Goal: Check status: Check status

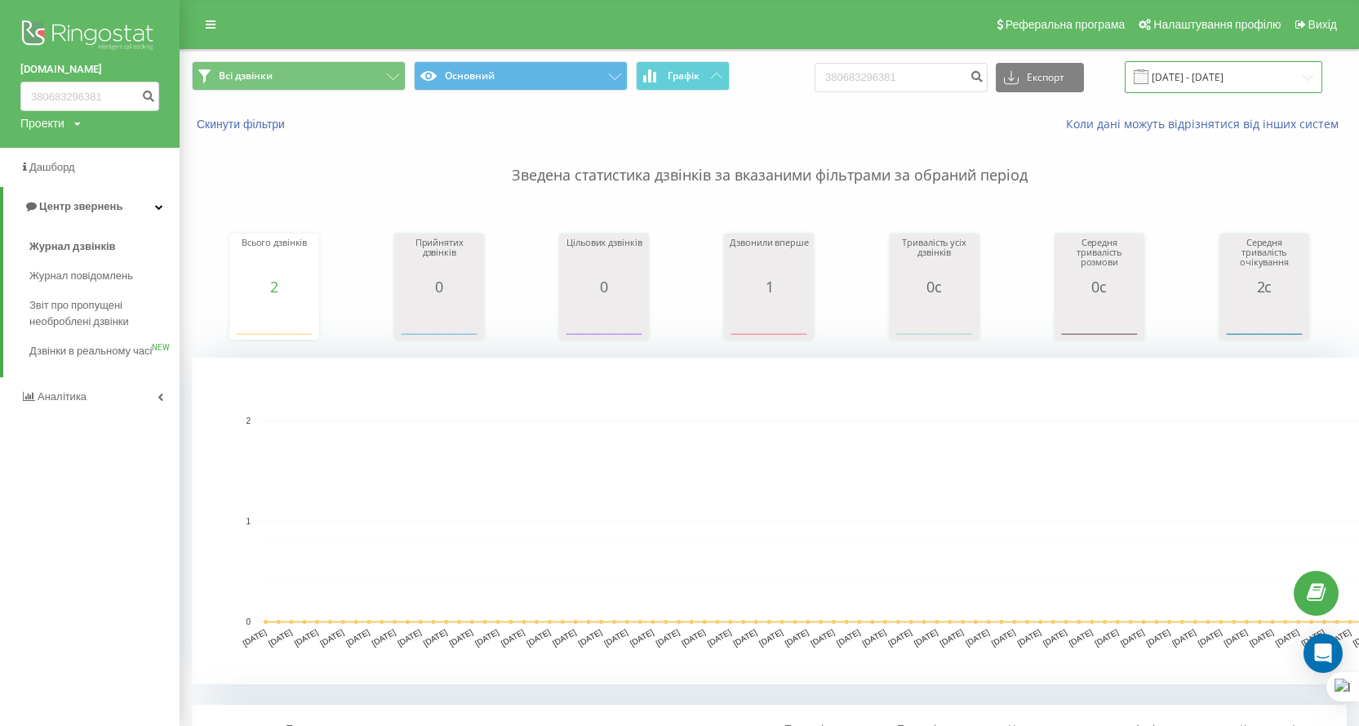
click at [1197, 84] on input "[DATE] - [DATE]" at bounding box center [1224, 77] width 198 height 32
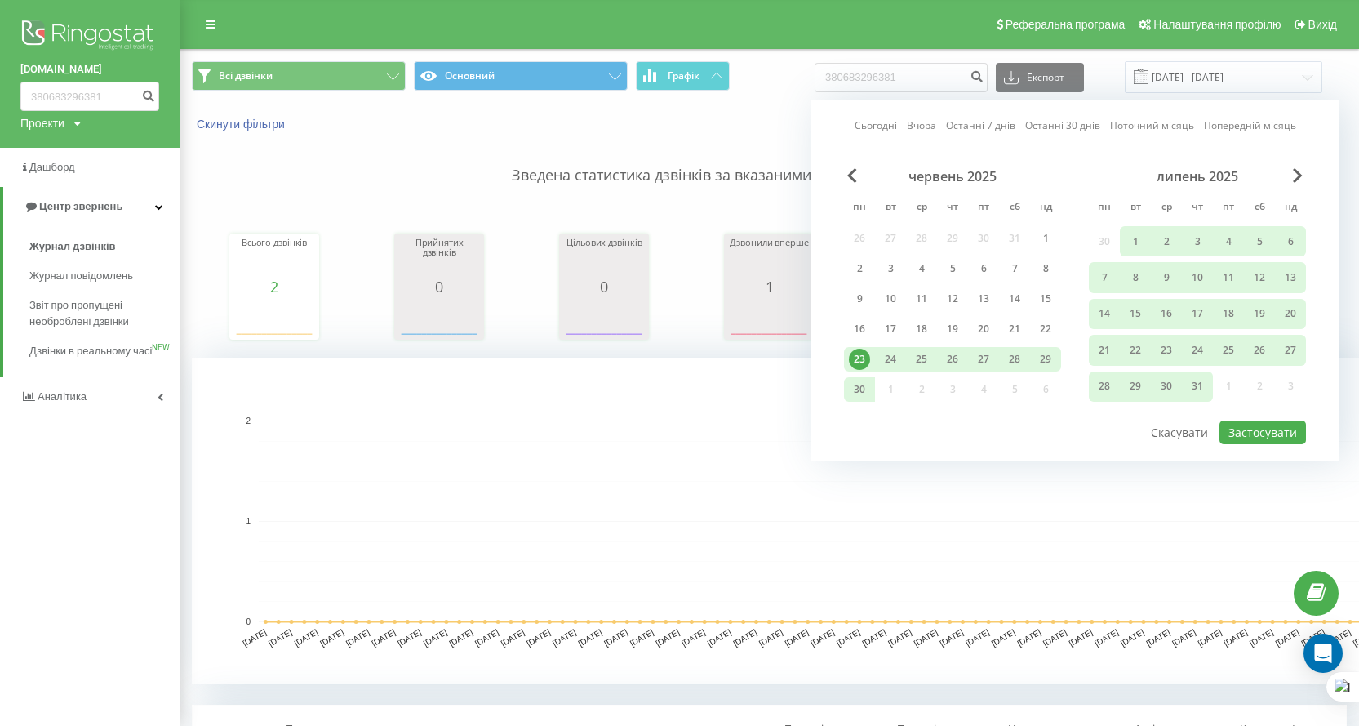
click at [1284, 175] on div "липень 2025" at bounding box center [1197, 176] width 217 height 16
click at [1290, 171] on div "липень 2025" at bounding box center [1197, 176] width 217 height 16
click at [1299, 175] on span "Next Month" at bounding box center [1298, 175] width 10 height 15
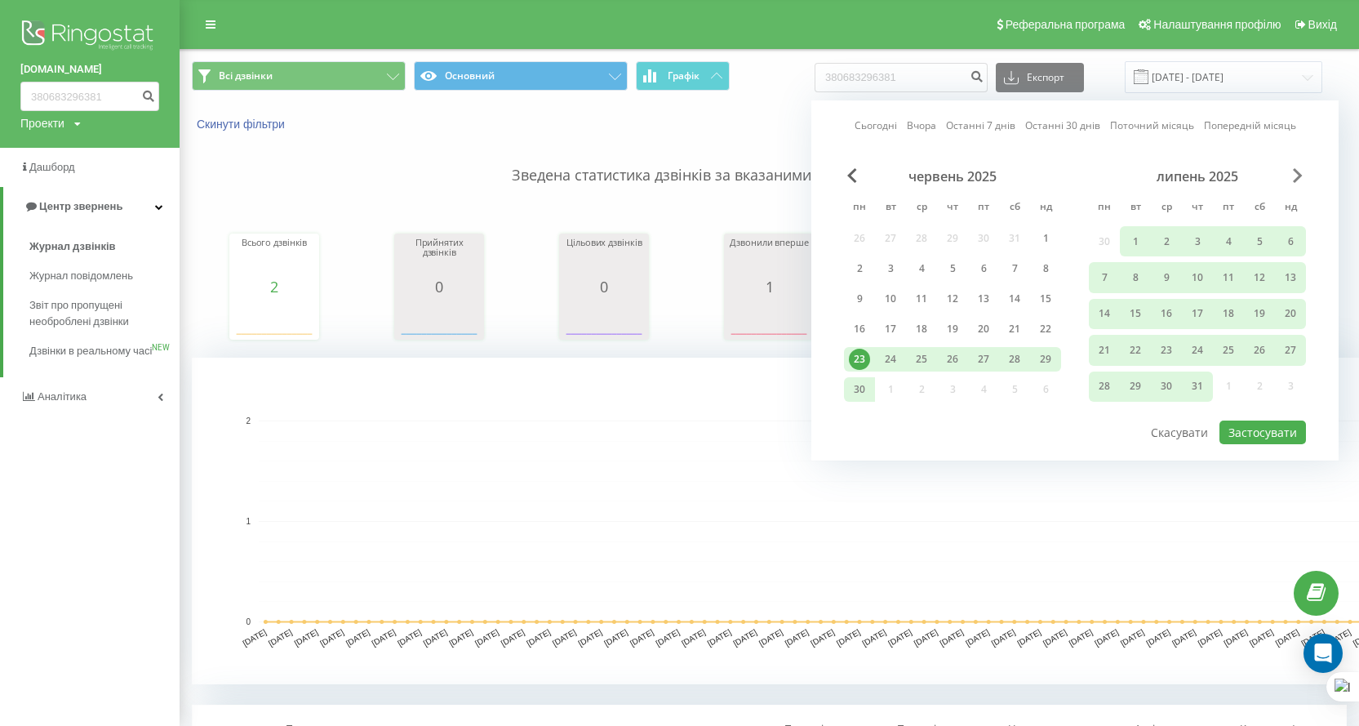
click at [1299, 175] on span "Next Month" at bounding box center [1298, 175] width 10 height 15
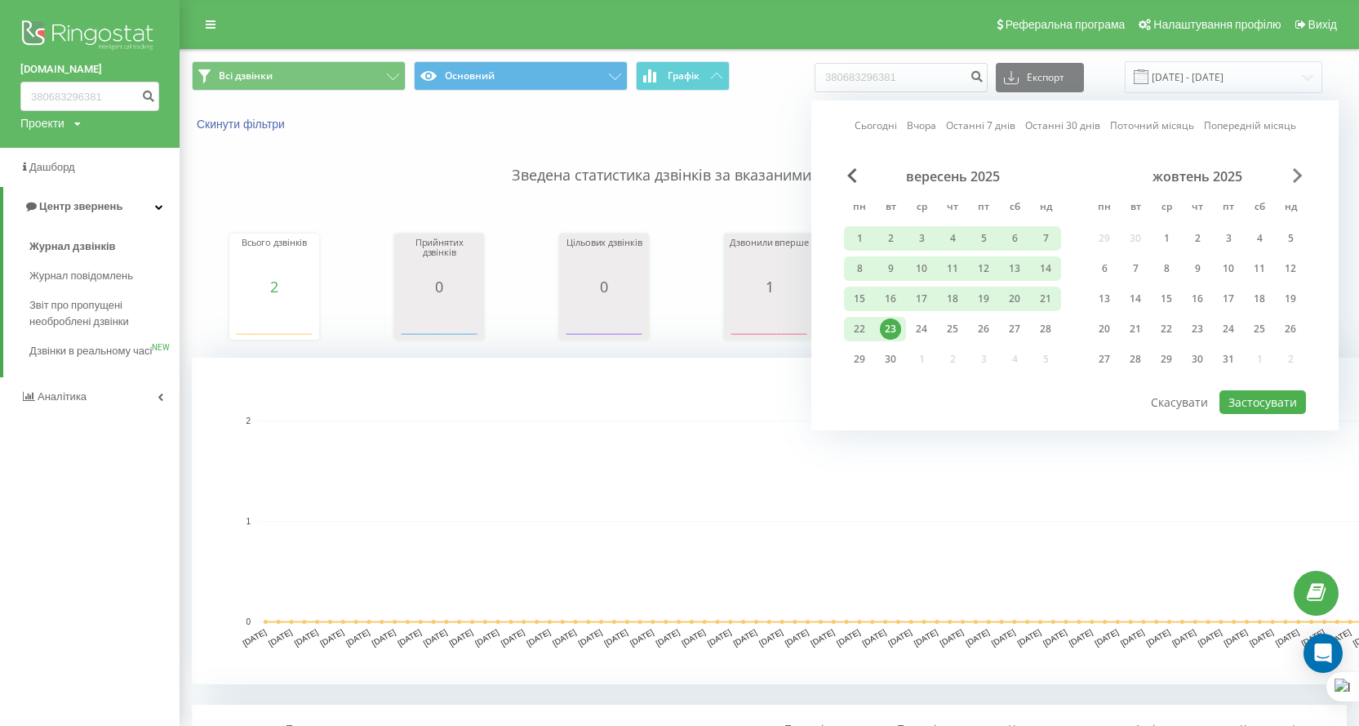
click at [1299, 175] on span "Next Month" at bounding box center [1298, 175] width 10 height 15
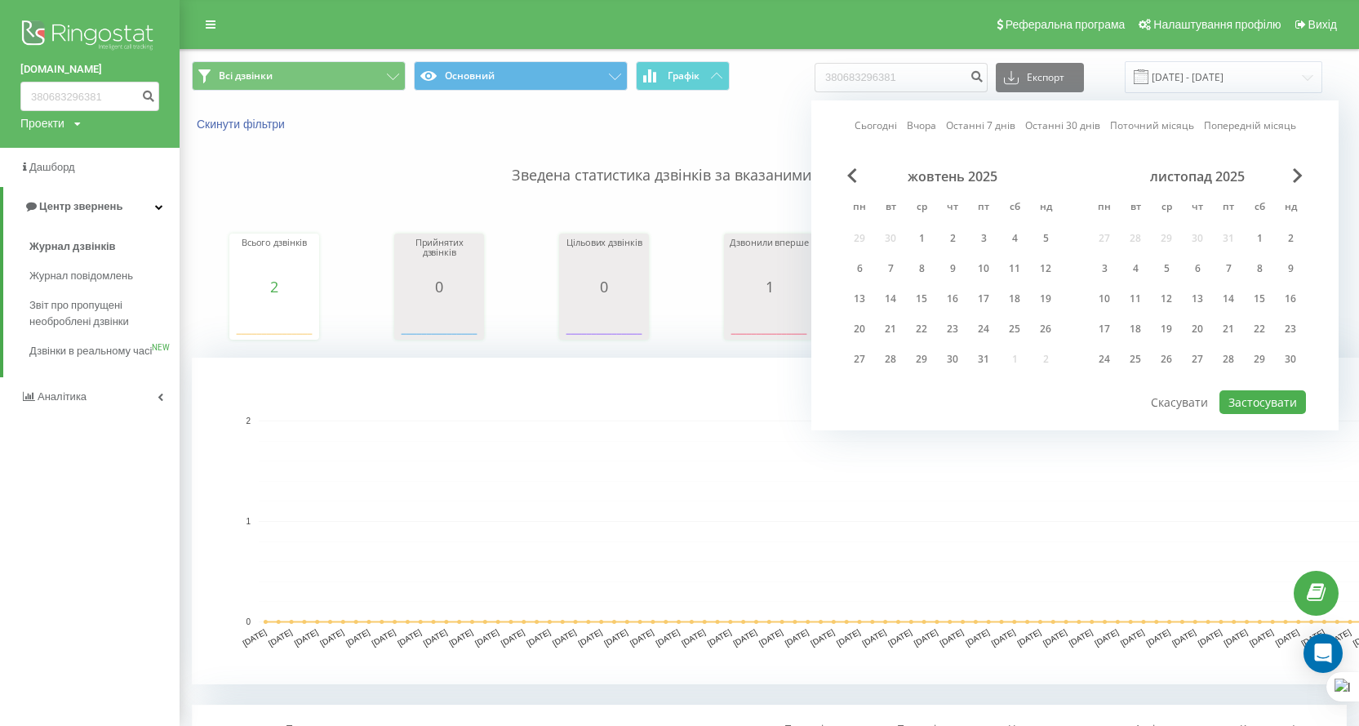
click at [859, 179] on div "жовтень 2025" at bounding box center [952, 176] width 217 height 16
click at [848, 172] on span "Previous Month" at bounding box center [852, 175] width 10 height 15
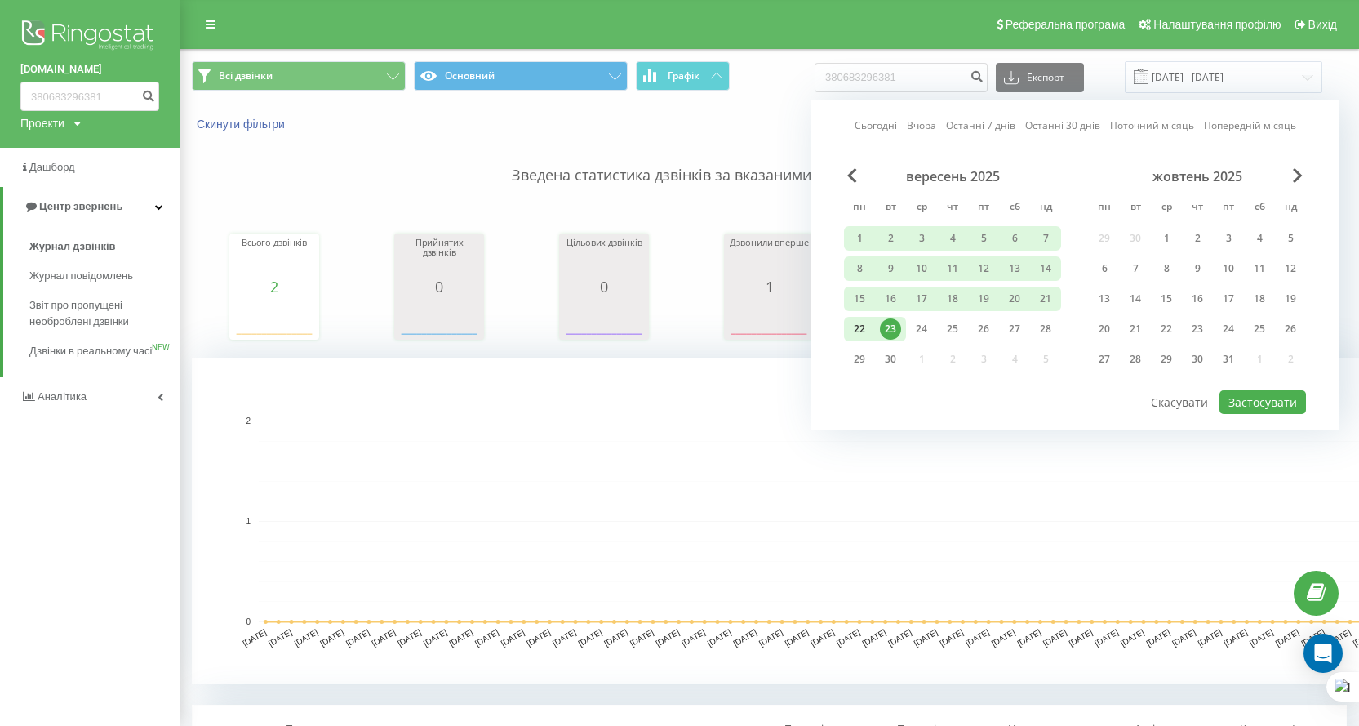
click at [853, 327] on div "22" at bounding box center [859, 328] width 21 height 21
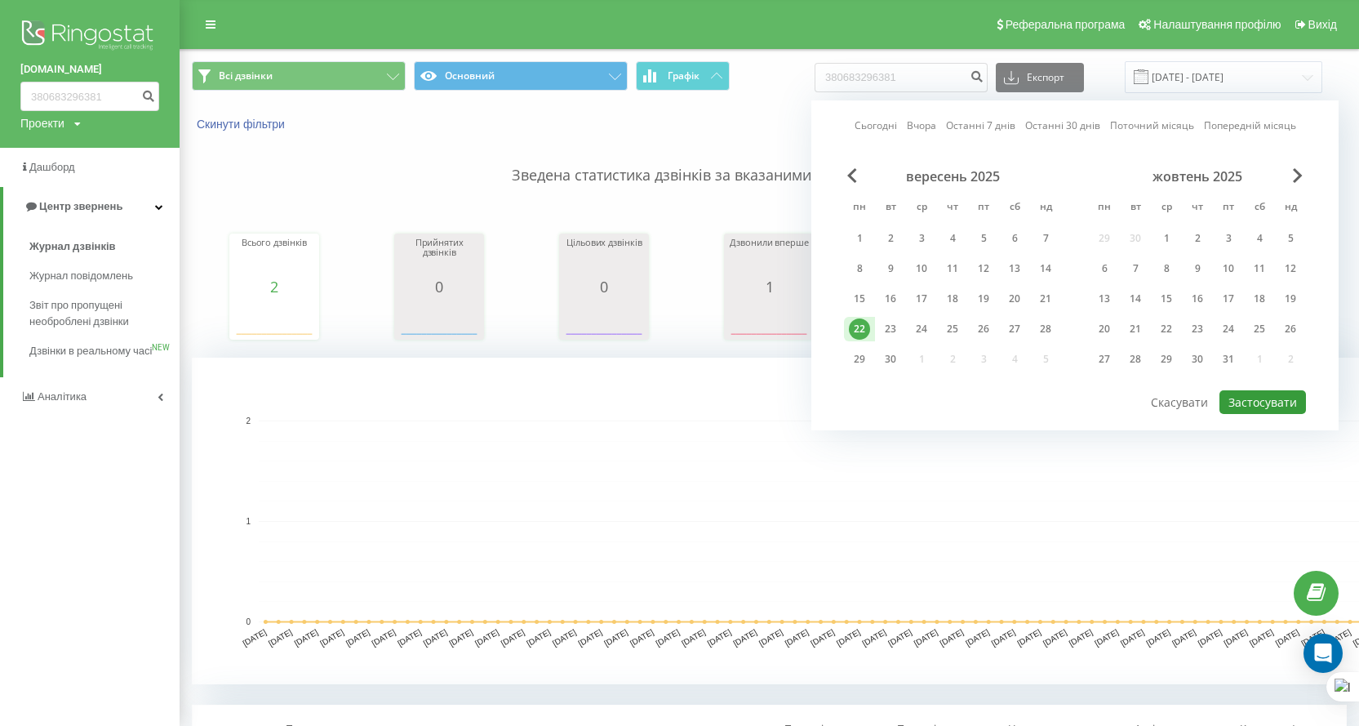
click at [1303, 405] on button "Застосувати" at bounding box center [1263, 402] width 87 height 24
type input "[DATE] - [DATE]"
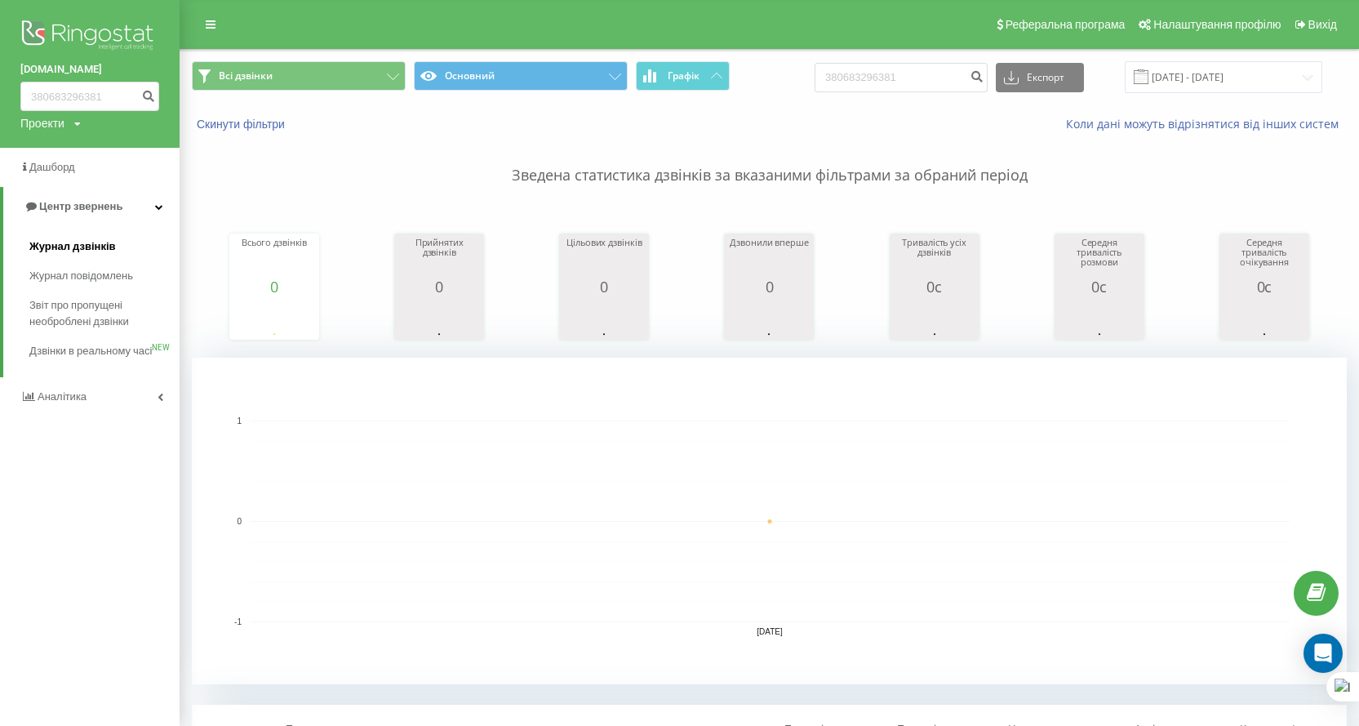
click at [73, 247] on span "Журнал дзвінків" at bounding box center [72, 246] width 87 height 16
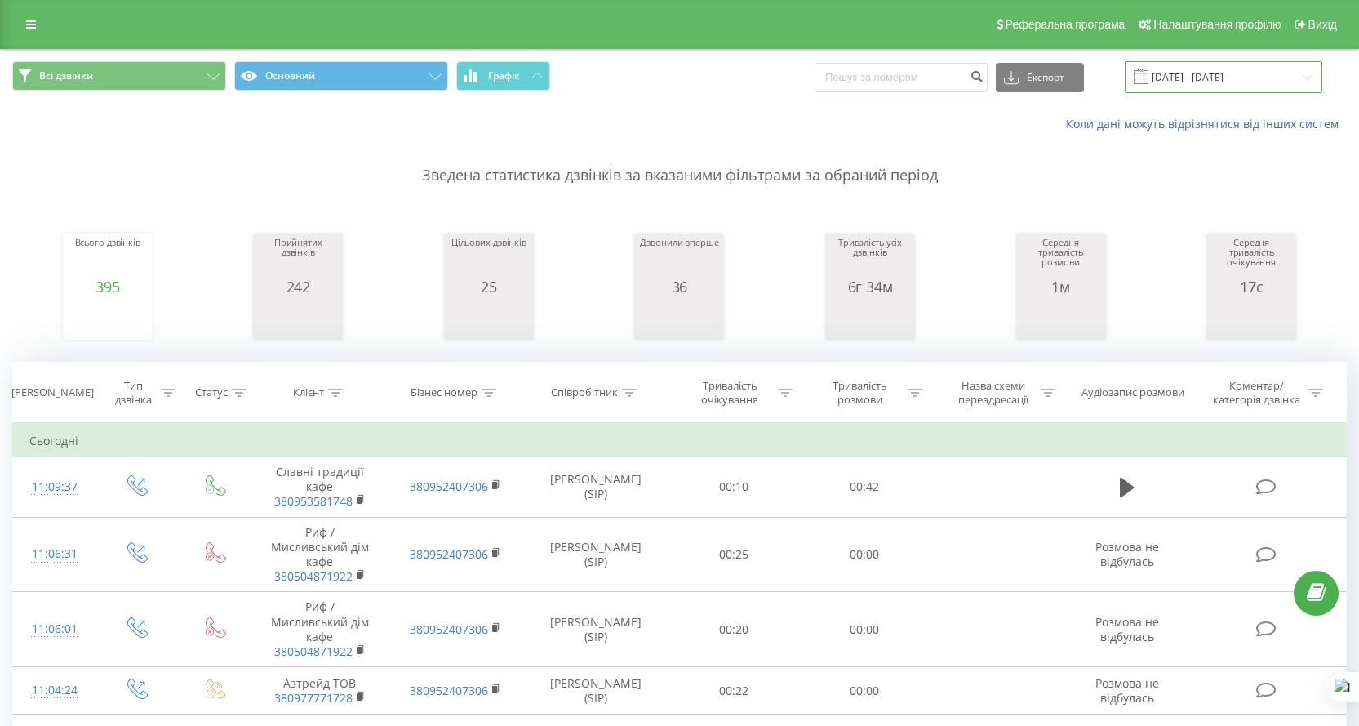
click at [1214, 79] on input "23.08.2025 - 23.09.2025" at bounding box center [1224, 77] width 198 height 32
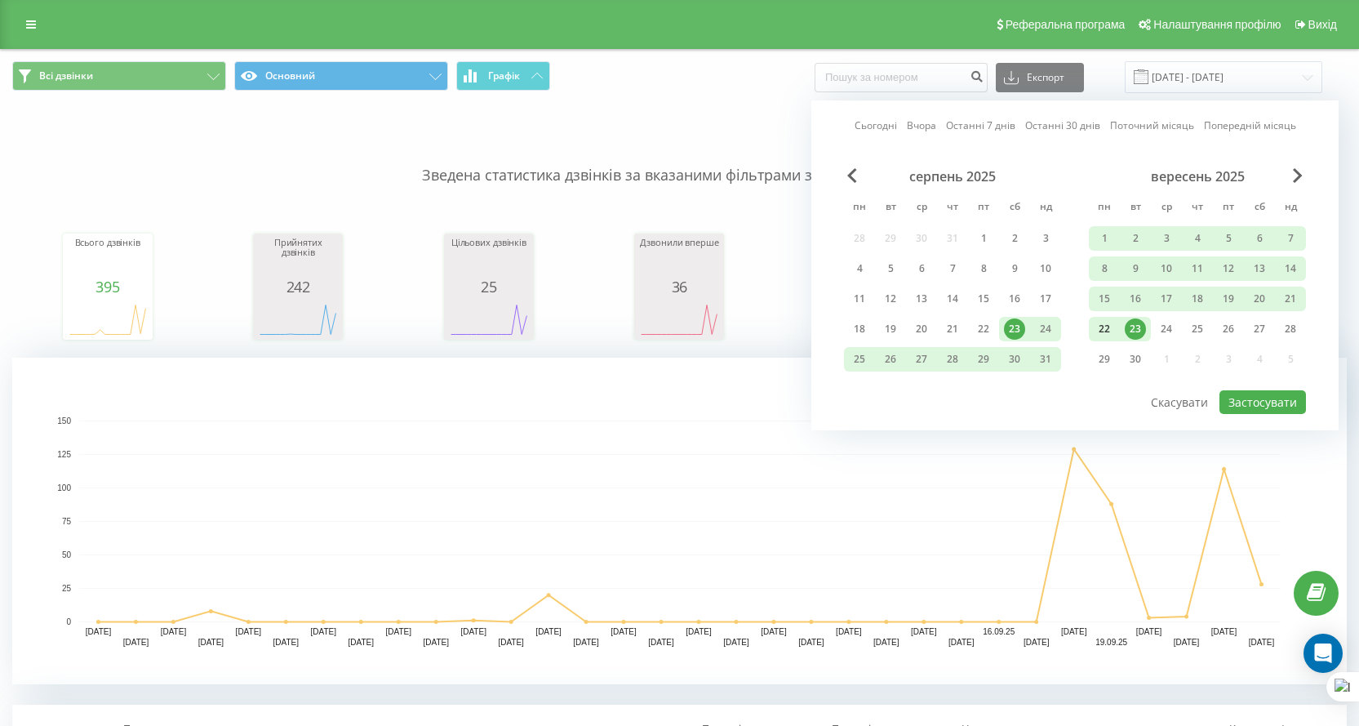
click at [1103, 324] on div "22" at bounding box center [1104, 328] width 21 height 21
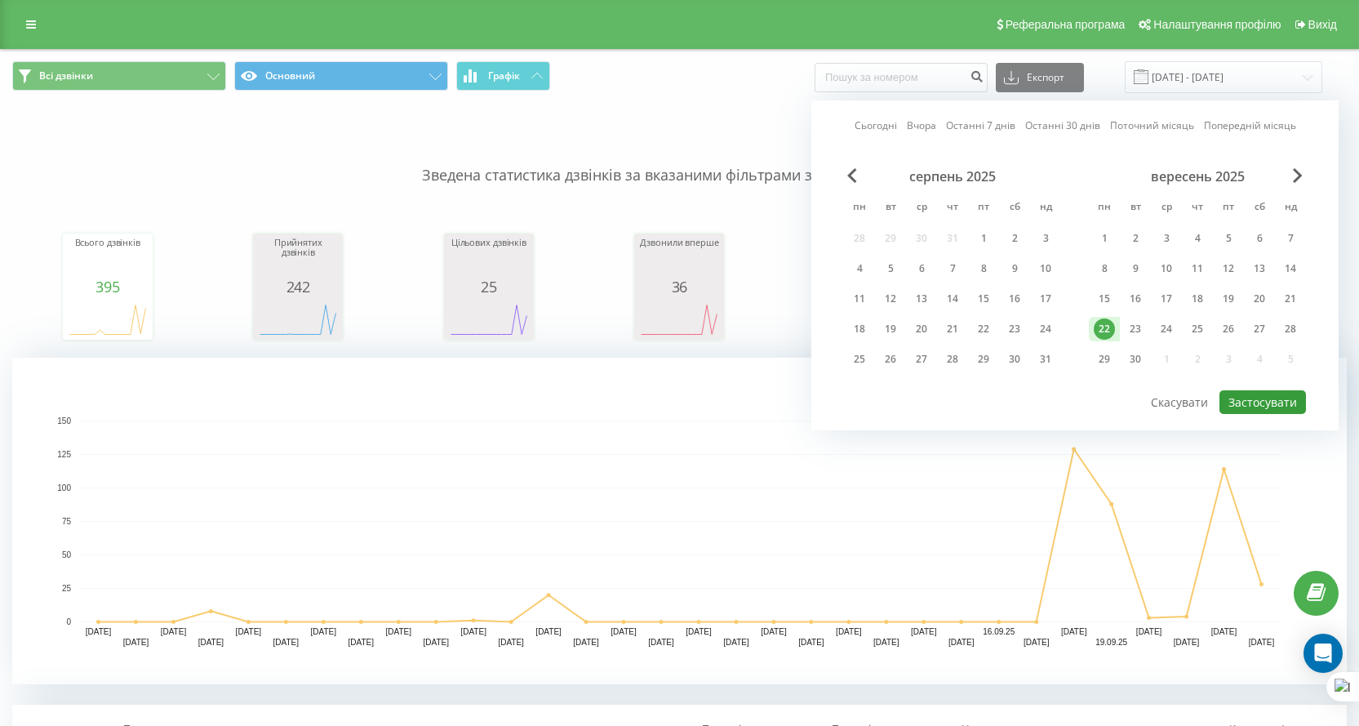
click at [1293, 393] on button "Застосувати" at bounding box center [1263, 402] width 87 height 24
type input "[DATE] - [DATE]"
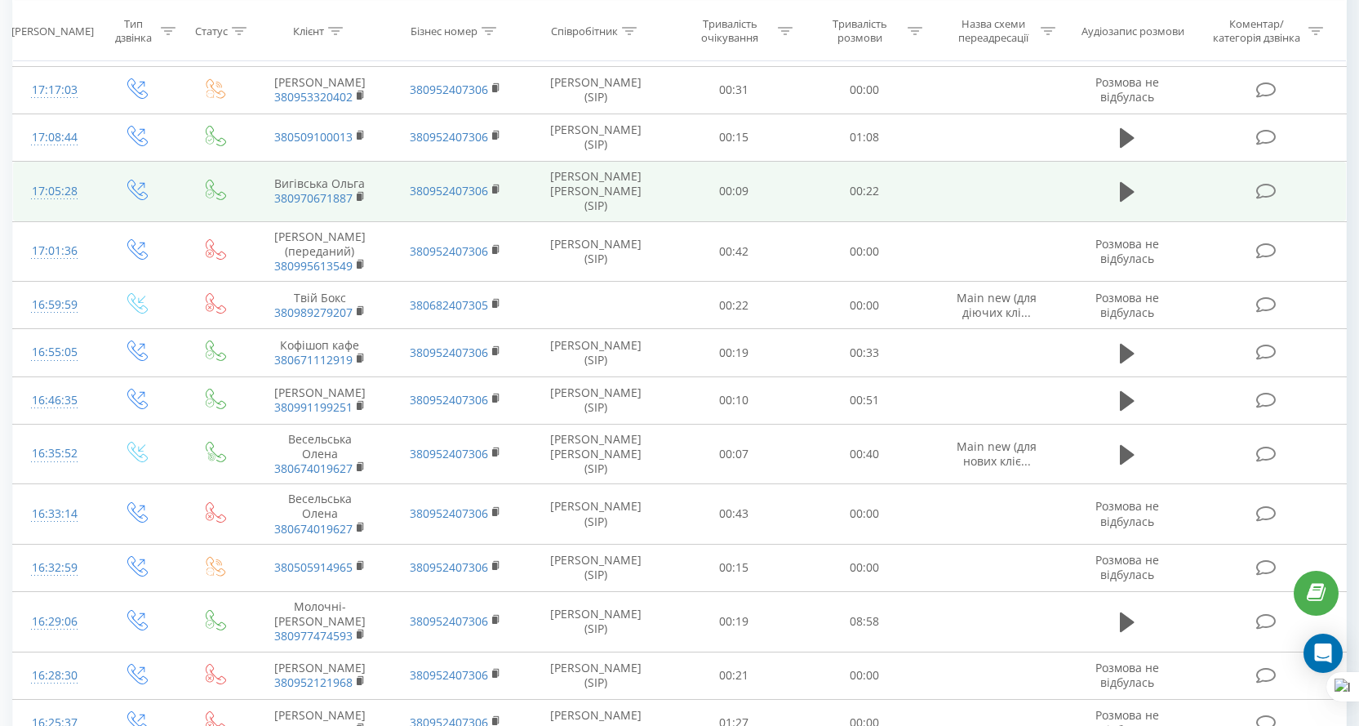
scroll to position [1388, 0]
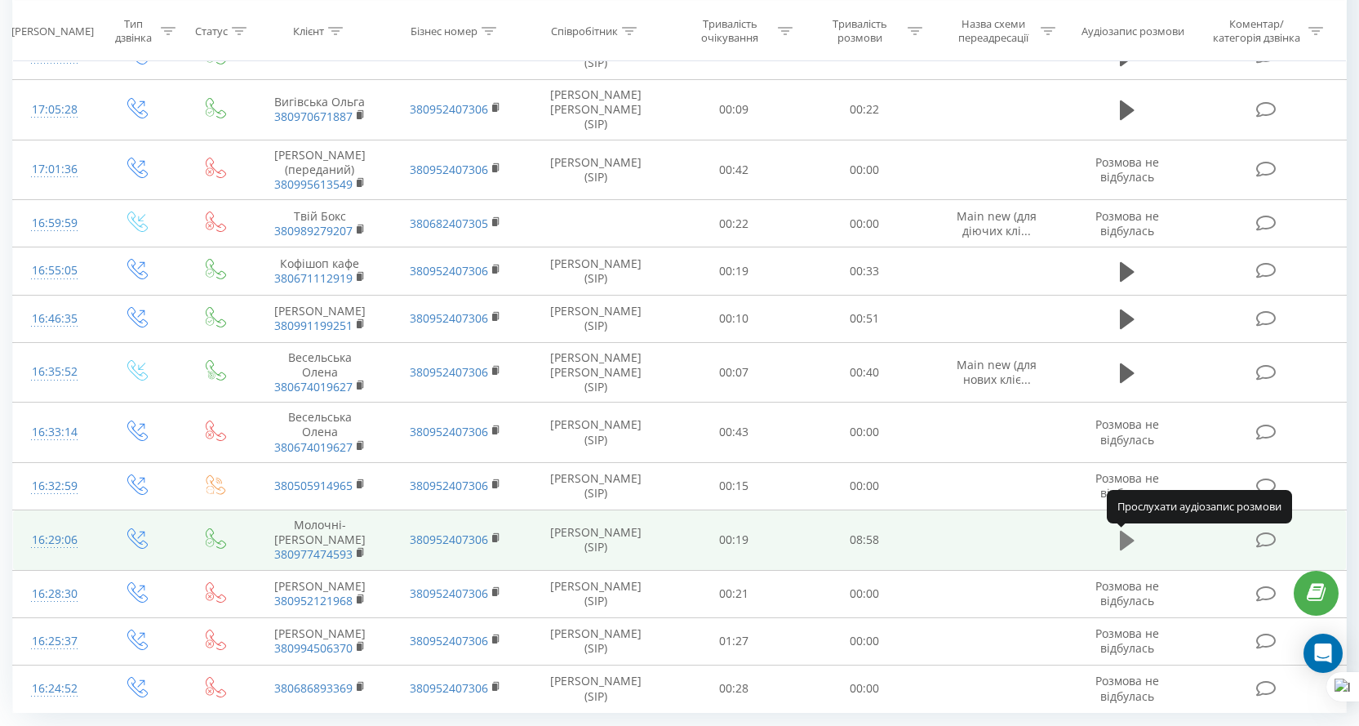
click at [1122, 539] on icon at bounding box center [1127, 541] width 15 height 20
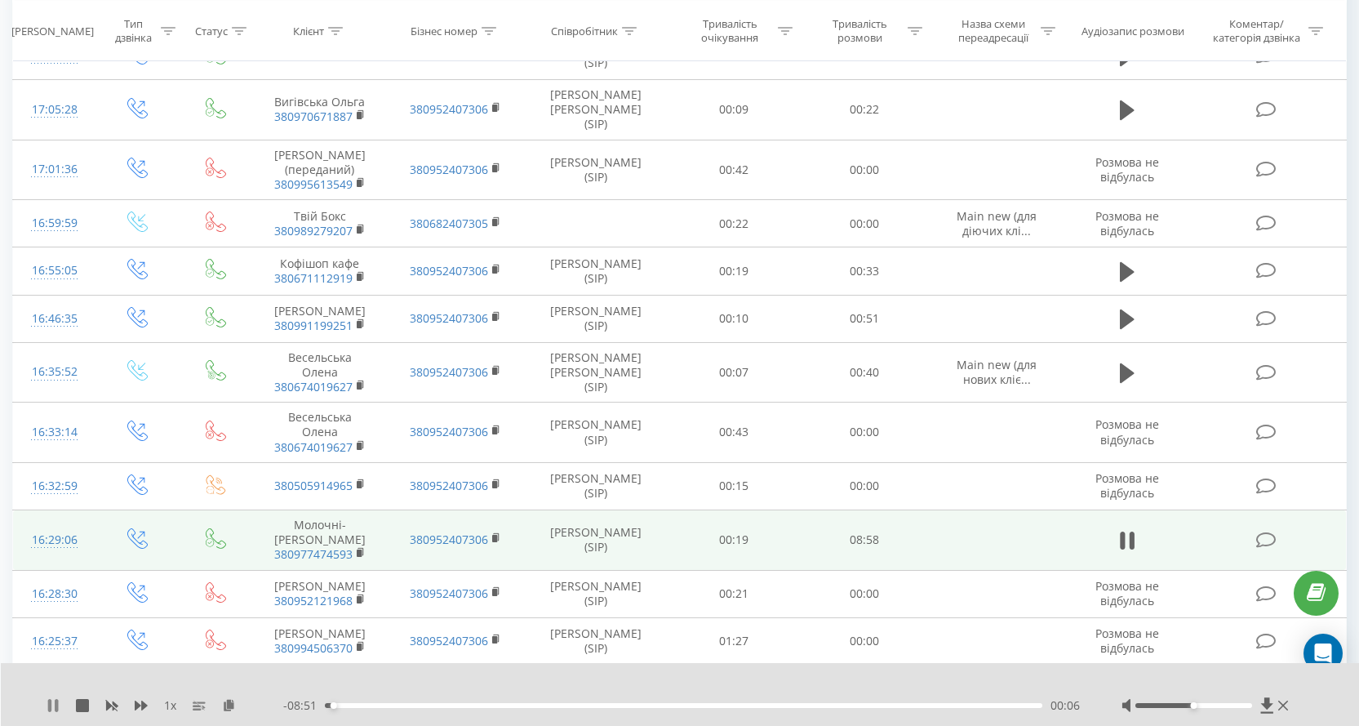
click at [48, 708] on icon at bounding box center [49, 705] width 3 height 13
